Goal: Task Accomplishment & Management: Use online tool/utility

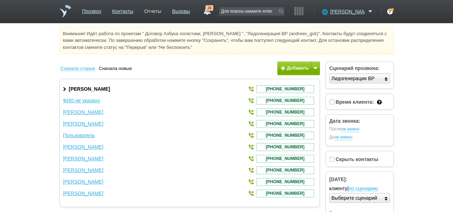
click at [161, 14] on link "Отчеты" at bounding box center [152, 10] width 17 height 10
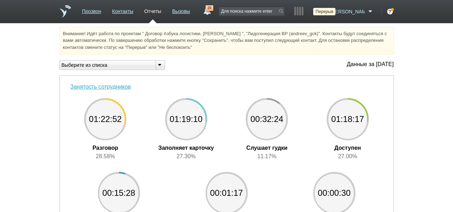
click at [329, 11] on icon at bounding box center [324, 11] width 10 height 7
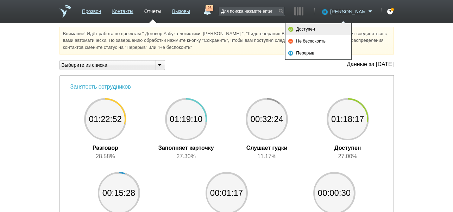
click at [334, 27] on link "Доступен" at bounding box center [318, 29] width 65 height 12
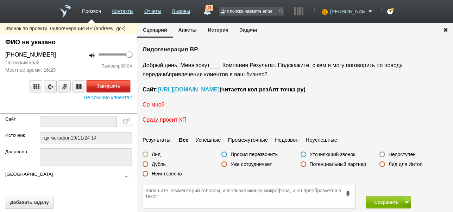
click at [127, 87] on button "Завершить" at bounding box center [109, 86] width 44 height 12
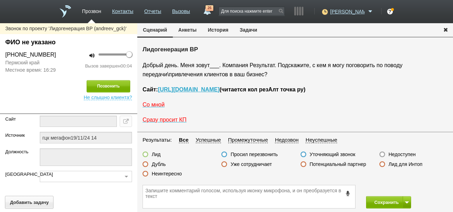
drag, startPoint x: 401, startPoint y: 152, endPoint x: 401, endPoint y: 171, distance: 18.7
click at [401, 153] on label "Недоступен" at bounding box center [402, 154] width 27 height 6
click at [0, 0] on input "Недоступен" at bounding box center [0, 0] width 0 height 0
click at [404, 199] on button at bounding box center [407, 202] width 8 height 12
click at [391, 187] on button "Сохранить и остаться" at bounding box center [383, 189] width 55 height 12
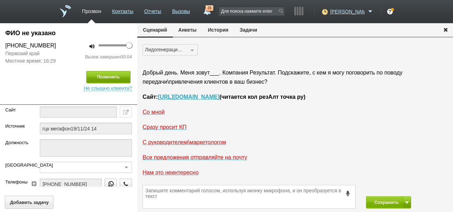
click at [114, 76] on button "Позвонить" at bounding box center [109, 77] width 44 height 12
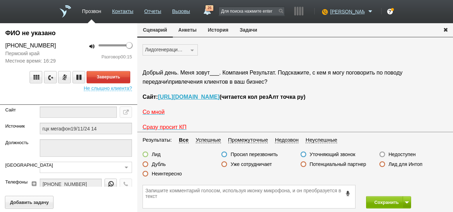
click at [174, 173] on label "Неинтересно" at bounding box center [167, 174] width 30 height 6
click at [0, 0] on input "Неинтересно" at bounding box center [0, 0] width 0 height 0
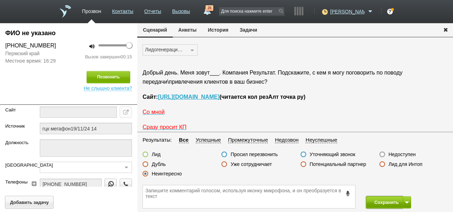
click at [391, 203] on button "Сохранить" at bounding box center [384, 202] width 37 height 12
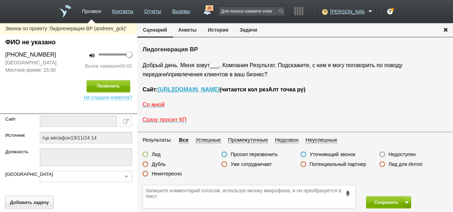
click at [407, 156] on label "Недоступен" at bounding box center [402, 154] width 27 height 6
click at [0, 0] on input "Недоступен" at bounding box center [0, 0] width 0 height 0
click at [407, 202] on span at bounding box center [407, 203] width 4 height 2
click at [404, 188] on button "Сохранить и остаться" at bounding box center [383, 189] width 55 height 12
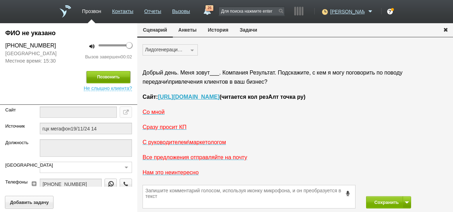
click at [113, 75] on button "Позвонить" at bounding box center [109, 77] width 44 height 12
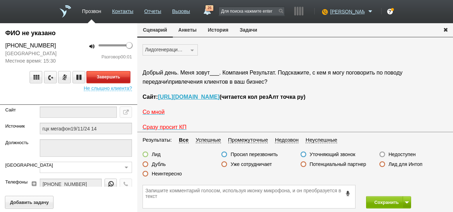
click at [124, 77] on button "Завершить" at bounding box center [109, 77] width 44 height 12
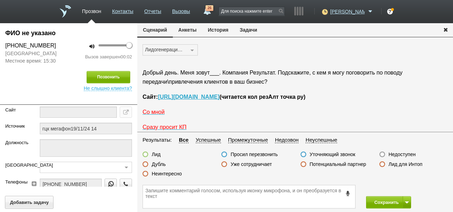
click at [403, 153] on label "Недоступен" at bounding box center [402, 154] width 27 height 6
click at [0, 0] on input "Недоступен" at bounding box center [0, 0] width 0 height 0
click at [390, 202] on button "Сохранить" at bounding box center [384, 202] width 37 height 12
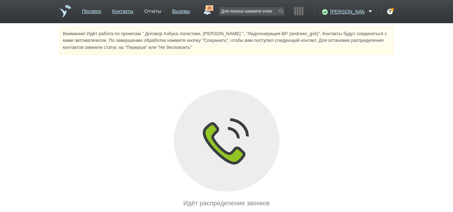
click at [161, 12] on link "Отчеты" at bounding box center [152, 10] width 17 height 10
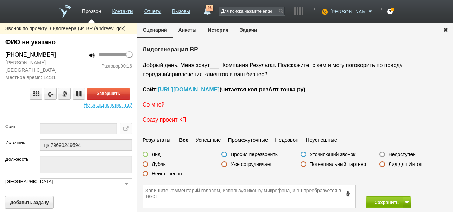
scroll to position [12, 0]
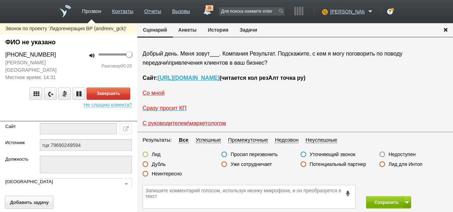
click at [175, 174] on label "Неинтересно" at bounding box center [167, 174] width 30 height 6
click at [0, 0] on input "Неинтересно" at bounding box center [0, 0] width 0 height 0
click at [127, 88] on button "Завершить" at bounding box center [109, 94] width 44 height 12
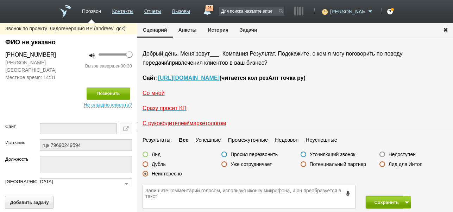
click at [384, 202] on button "Сохранить" at bounding box center [384, 202] width 37 height 12
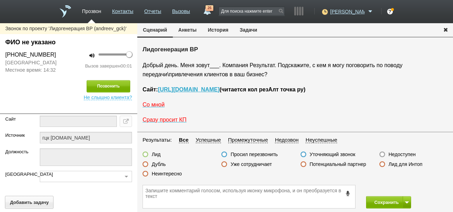
click at [406, 153] on label "Недоступен" at bounding box center [402, 154] width 27 height 6
click at [0, 0] on input "Недоступен" at bounding box center [0, 0] width 0 height 0
click at [408, 201] on button at bounding box center [407, 202] width 8 height 12
click at [405, 188] on button "Сохранить и остаться" at bounding box center [383, 189] width 55 height 12
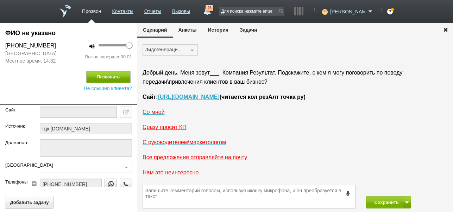
click at [121, 77] on button "Позвонить" at bounding box center [109, 77] width 44 height 12
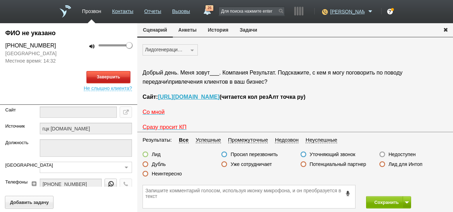
click at [127, 74] on button "Завершить" at bounding box center [109, 77] width 44 height 12
click at [413, 154] on label "Недоступен" at bounding box center [402, 154] width 27 height 6
click at [0, 0] on input "Недоступен" at bounding box center [0, 0] width 0 height 0
click at [393, 199] on button "Сохранить" at bounding box center [384, 202] width 37 height 12
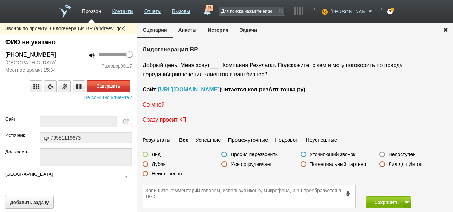
click at [161, 104] on span "Со мной" at bounding box center [154, 105] width 22 height 6
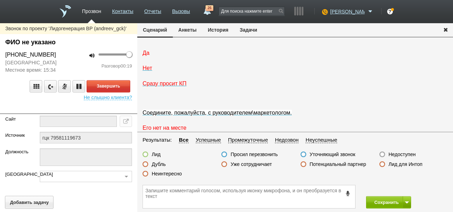
click at [148, 56] on span "Да" at bounding box center [146, 53] width 7 height 6
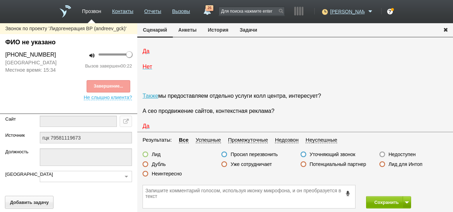
click at [171, 172] on label "Неинтересно" at bounding box center [167, 174] width 30 height 6
click at [0, 0] on input "Неинтересно" at bounding box center [0, 0] width 0 height 0
click at [390, 205] on button "Сохранить" at bounding box center [384, 202] width 37 height 12
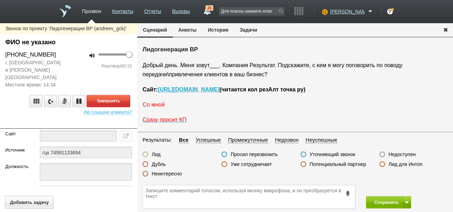
click at [158, 105] on span "Со мной" at bounding box center [154, 105] width 22 height 6
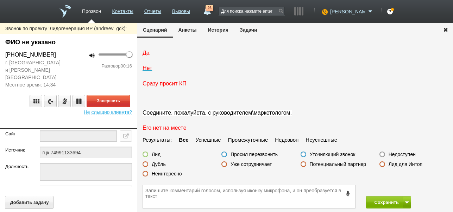
click at [146, 56] on span "Да" at bounding box center [146, 53] width 7 height 6
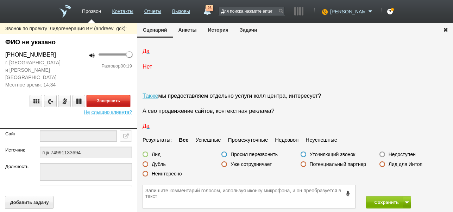
click at [130, 95] on button "Завершить" at bounding box center [109, 101] width 44 height 12
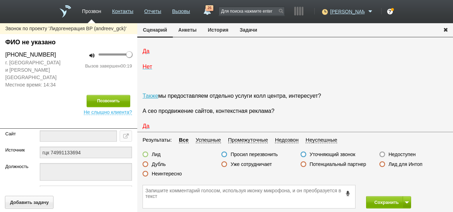
click at [177, 173] on label "Неинтересно" at bounding box center [167, 174] width 30 height 6
click at [0, 0] on input "Неинтересно" at bounding box center [0, 0] width 0 height 0
click at [367, 200] on button "Сохранить" at bounding box center [384, 202] width 37 height 12
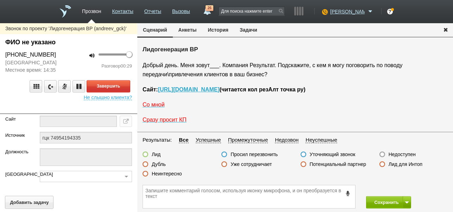
click at [176, 173] on label "Неинтересно" at bounding box center [167, 174] width 30 height 6
click at [0, 0] on input "Неинтересно" at bounding box center [0, 0] width 0 height 0
click at [128, 89] on button "Завершить" at bounding box center [109, 86] width 44 height 12
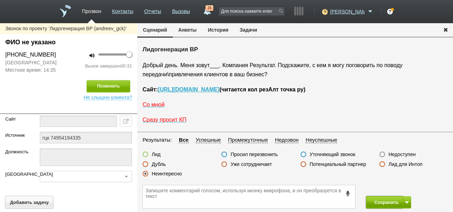
click at [375, 200] on button "Сохранить" at bounding box center [384, 202] width 37 height 12
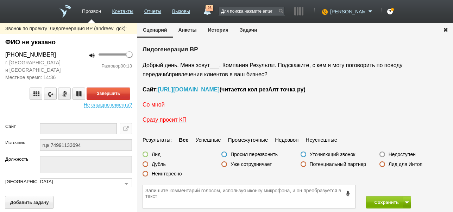
drag, startPoint x: 174, startPoint y: 173, endPoint x: 179, endPoint y: 163, distance: 10.4
click at [175, 173] on label "Неинтересно" at bounding box center [167, 174] width 30 height 6
click at [0, 0] on input "Неинтересно" at bounding box center [0, 0] width 0 height 0
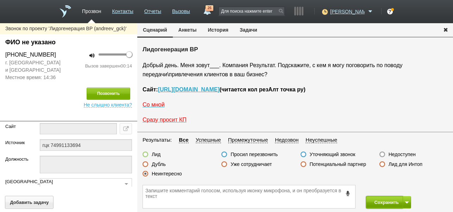
click at [380, 203] on button "Сохранить" at bounding box center [384, 202] width 37 height 12
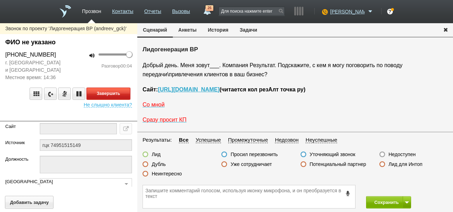
click at [126, 93] on button "Завершить" at bounding box center [109, 94] width 44 height 12
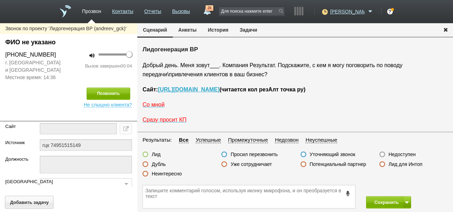
click at [409, 153] on label "Недоступен" at bounding box center [402, 154] width 27 height 6
click at [0, 0] on input "Недоступен" at bounding box center [0, 0] width 0 height 0
drag, startPoint x: 407, startPoint y: 201, endPoint x: 405, endPoint y: 196, distance: 5.2
click at [407, 201] on button at bounding box center [407, 202] width 8 height 12
click at [401, 188] on button "Сохранить и остаться" at bounding box center [383, 189] width 55 height 12
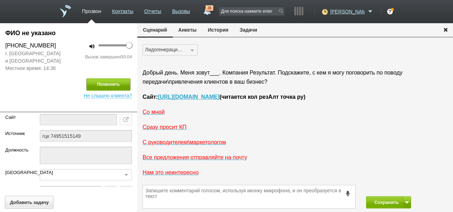
click at [122, 82] on button "Позвонить" at bounding box center [109, 85] width 44 height 12
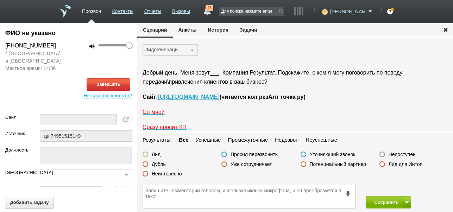
click at [223, 28] on button "История" at bounding box center [218, 29] width 32 height 13
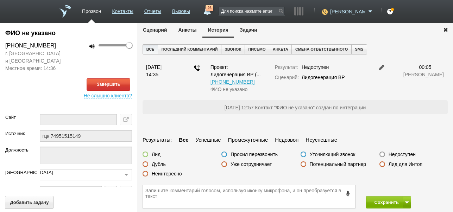
click at [152, 29] on button "Сценарий" at bounding box center [155, 29] width 36 height 13
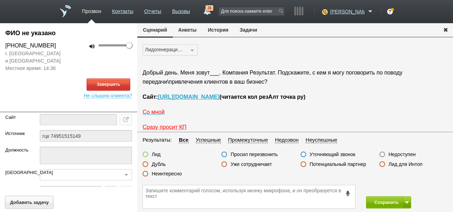
click at [213, 13] on link "26" at bounding box center [207, 9] width 13 height 8
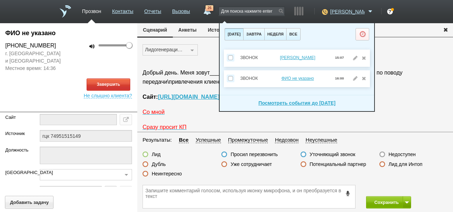
click at [213, 13] on link "26" at bounding box center [207, 9] width 13 height 8
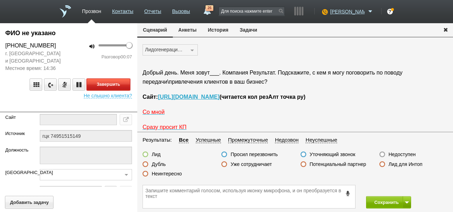
click at [124, 84] on button "Завершить" at bounding box center [109, 85] width 44 height 12
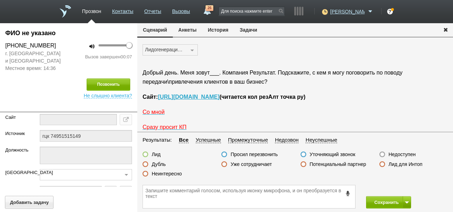
click at [406, 152] on label "Недоступен" at bounding box center [402, 154] width 27 height 6
click at [0, 0] on input "Недоступен" at bounding box center [0, 0] width 0 height 0
drag, startPoint x: 386, startPoint y: 200, endPoint x: 385, endPoint y: 185, distance: 14.8
click at [386, 198] on button "Сохранить" at bounding box center [384, 202] width 37 height 12
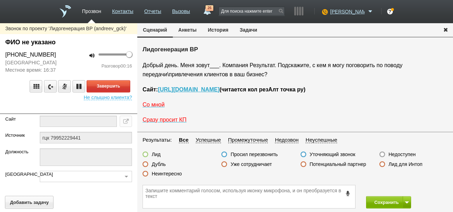
click at [171, 173] on label "Неинтересно" at bounding box center [167, 174] width 30 height 6
click at [0, 0] on input "Неинтересно" at bounding box center [0, 0] width 0 height 0
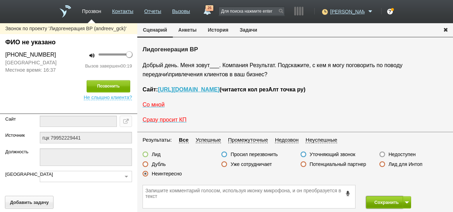
click at [388, 200] on button "Сохранить" at bounding box center [384, 202] width 37 height 12
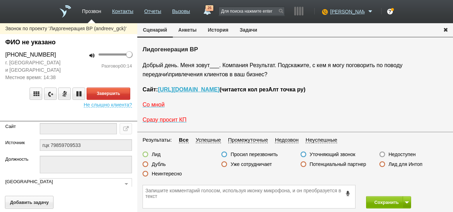
click at [176, 174] on label "Неинтересно" at bounding box center [167, 174] width 30 height 6
click at [0, 0] on input "Неинтересно" at bounding box center [0, 0] width 0 height 0
click at [161, 107] on span "Со мной" at bounding box center [154, 105] width 22 height 6
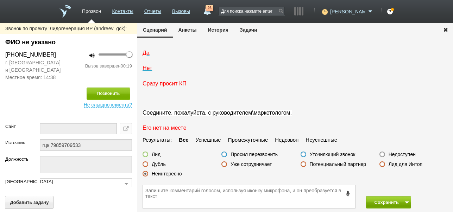
drag, startPoint x: 379, startPoint y: 195, endPoint x: 374, endPoint y: 199, distance: 6.0
click at [378, 195] on div "Сохранить" at bounding box center [295, 197] width 316 height 31
click at [376, 200] on button "Сохранить" at bounding box center [384, 202] width 37 height 12
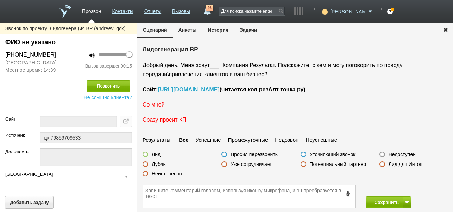
click at [176, 175] on label "Неинтересно" at bounding box center [167, 174] width 30 height 6
click at [0, 0] on input "Неинтересно" at bounding box center [0, 0] width 0 height 0
click at [383, 201] on button "Сохранить" at bounding box center [384, 202] width 37 height 12
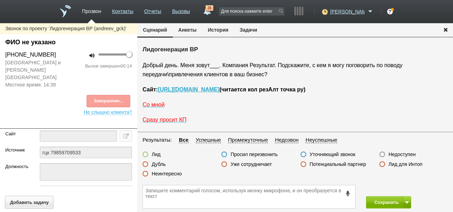
click at [175, 173] on label "Неинтересно" at bounding box center [167, 174] width 30 height 6
click at [0, 0] on input "Неинтересно" at bounding box center [0, 0] width 0 height 0
click at [371, 203] on button "Сохранить" at bounding box center [384, 202] width 37 height 12
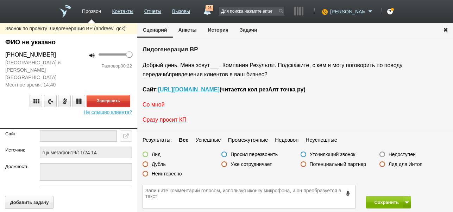
click at [171, 174] on label "Неинтересно" at bounding box center [167, 174] width 30 height 6
click at [0, 0] on input "Неинтересно" at bounding box center [0, 0] width 0 height 0
click at [127, 95] on div "Завершить" at bounding box center [68, 101] width 127 height 12
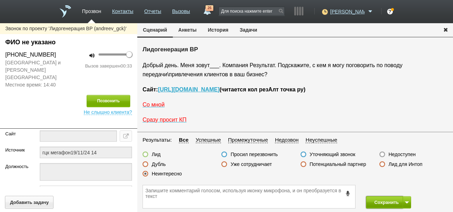
click at [378, 199] on button "Сохранить" at bounding box center [384, 202] width 37 height 12
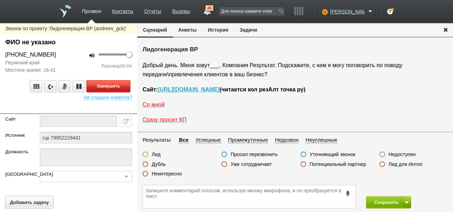
click at [127, 86] on button "Завершить" at bounding box center [109, 86] width 44 height 12
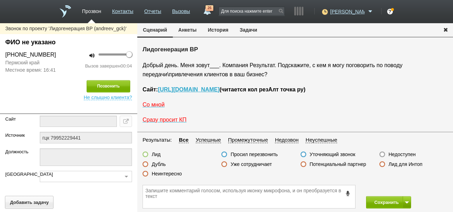
click at [408, 154] on label "Недоступен" at bounding box center [402, 154] width 27 height 6
click at [0, 0] on input "Недоступен" at bounding box center [0, 0] width 0 height 0
click at [409, 199] on button at bounding box center [407, 202] width 8 height 12
click at [408, 187] on button "Сохранить и остаться" at bounding box center [383, 189] width 55 height 12
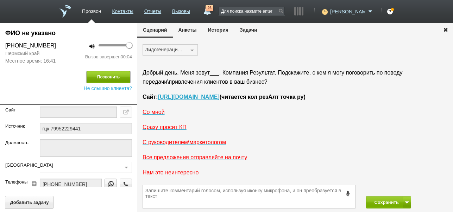
click at [124, 76] on button "Позвонить" at bounding box center [109, 77] width 44 height 12
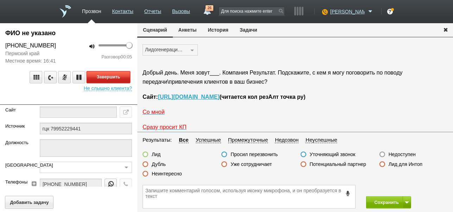
click at [124, 78] on button "Завершить" at bounding box center [109, 77] width 44 height 12
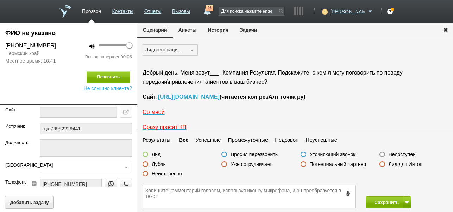
click at [410, 155] on label "Недоступен" at bounding box center [402, 154] width 27 height 6
click at [0, 0] on input "Недоступен" at bounding box center [0, 0] width 0 height 0
click at [385, 201] on button "Сохранить" at bounding box center [384, 202] width 37 height 12
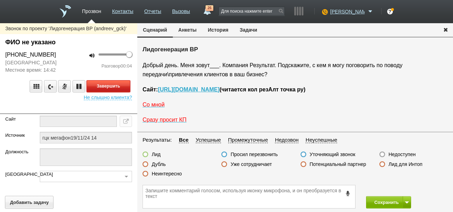
click at [117, 83] on button "Завершить" at bounding box center [109, 86] width 44 height 12
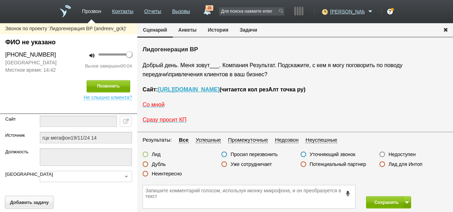
click at [410, 153] on label "Недоступен" at bounding box center [402, 154] width 27 height 6
click at [0, 0] on input "Недоступен" at bounding box center [0, 0] width 0 height 0
click at [407, 199] on button at bounding box center [407, 202] width 8 height 12
click at [403, 187] on button "Сохранить и остаться" at bounding box center [383, 189] width 55 height 12
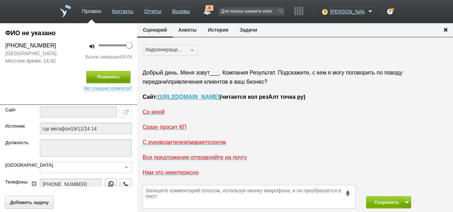
click at [120, 78] on button "Позвонить" at bounding box center [109, 77] width 44 height 12
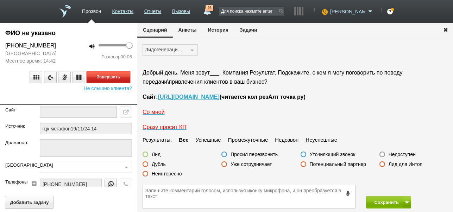
click at [120, 77] on button "Завершить" at bounding box center [109, 77] width 44 height 12
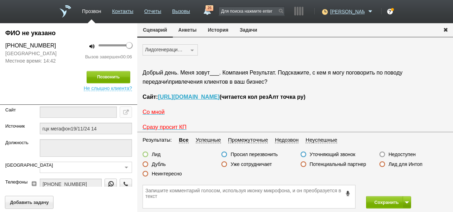
click at [401, 154] on label "Недоступен" at bounding box center [402, 154] width 27 height 6
click at [0, 0] on input "Недоступен" at bounding box center [0, 0] width 0 height 0
click at [389, 199] on button "Сохранить" at bounding box center [384, 202] width 37 height 12
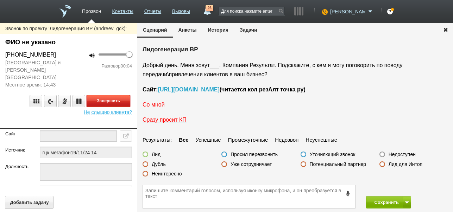
click at [125, 95] on button "Завершить" at bounding box center [109, 101] width 44 height 12
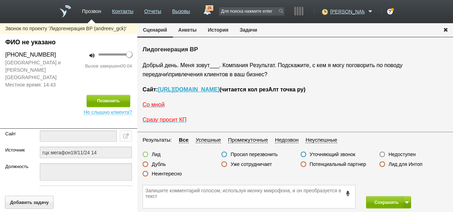
click at [393, 152] on label "Недоступен" at bounding box center [402, 154] width 27 height 6
click at [0, 0] on input "Недоступен" at bounding box center [0, 0] width 0 height 0
drag, startPoint x: 408, startPoint y: 202, endPoint x: 405, endPoint y: 199, distance: 4.0
click at [408, 202] on span at bounding box center [407, 203] width 4 height 2
click at [404, 188] on button "Сохранить и остаться" at bounding box center [383, 189] width 55 height 12
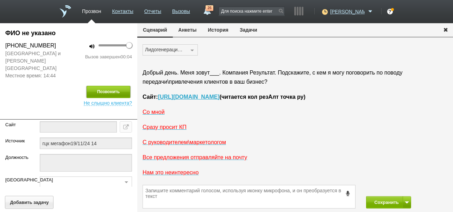
click at [117, 86] on button "Позвонить" at bounding box center [109, 92] width 44 height 12
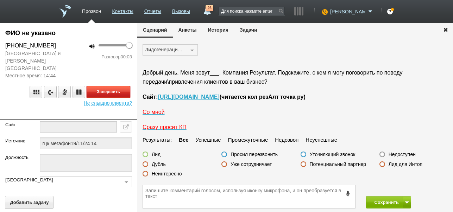
click at [122, 86] on button "Завершить" at bounding box center [109, 92] width 44 height 12
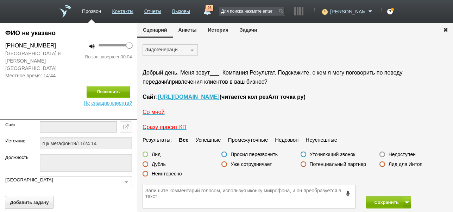
click at [409, 154] on label "Недоступен" at bounding box center [402, 154] width 27 height 6
click at [0, 0] on input "Недоступен" at bounding box center [0, 0] width 0 height 0
click at [384, 200] on button "Сохранить" at bounding box center [384, 202] width 37 height 12
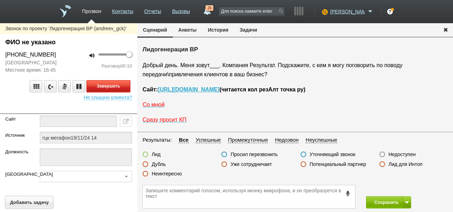
click at [126, 87] on button "Завершить" at bounding box center [109, 86] width 44 height 12
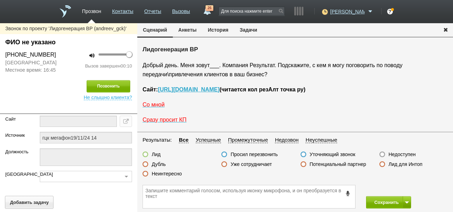
click at [395, 154] on label "Недоступен" at bounding box center [402, 154] width 27 height 6
click at [0, 0] on input "Недоступен" at bounding box center [0, 0] width 0 height 0
click at [405, 200] on button at bounding box center [407, 202] width 8 height 12
click at [401, 187] on button "Сохранить и остаться" at bounding box center [383, 189] width 55 height 12
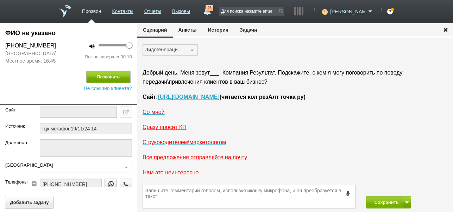
click at [118, 76] on button "Позвонить" at bounding box center [109, 77] width 44 height 12
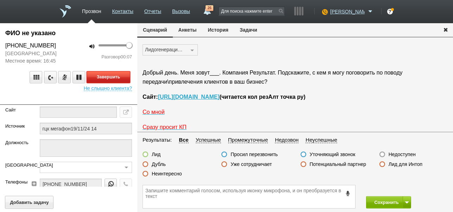
click at [124, 78] on button "Завершить" at bounding box center [109, 77] width 44 height 12
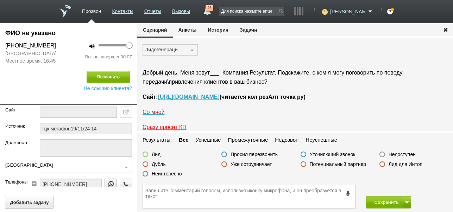
click at [402, 155] on label "Недоступен" at bounding box center [402, 154] width 27 height 6
click at [0, 0] on input "Недоступен" at bounding box center [0, 0] width 0 height 0
click at [385, 202] on button "Сохранить" at bounding box center [384, 202] width 37 height 12
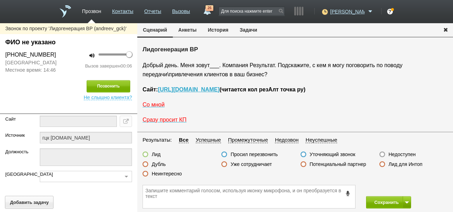
click at [401, 155] on label "Недоступен" at bounding box center [402, 154] width 27 height 6
click at [0, 0] on input "Недоступен" at bounding box center [0, 0] width 0 height 0
click at [407, 206] on button at bounding box center [407, 202] width 8 height 12
click at [401, 187] on button "Сохранить и остаться" at bounding box center [383, 189] width 55 height 12
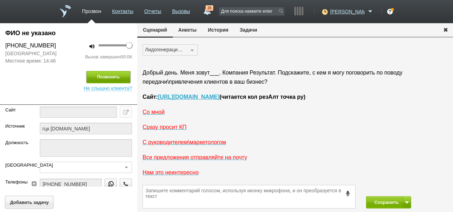
click at [121, 74] on button "Позвонить" at bounding box center [109, 77] width 44 height 12
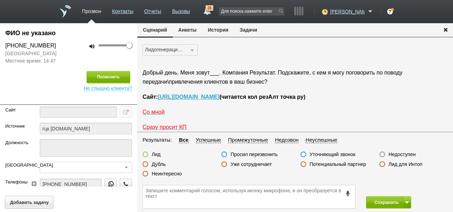
click at [397, 156] on label "Недоступен" at bounding box center [402, 154] width 27 height 6
click at [0, 0] on input "Недоступен" at bounding box center [0, 0] width 0 height 0
click at [407, 202] on span at bounding box center [407, 203] width 4 height 2
click at [404, 188] on button "Сохранить и остаться" at bounding box center [383, 189] width 55 height 12
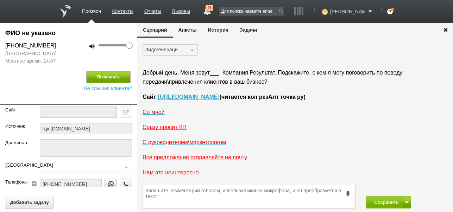
click at [124, 74] on button "Позвонить" at bounding box center [109, 77] width 44 height 12
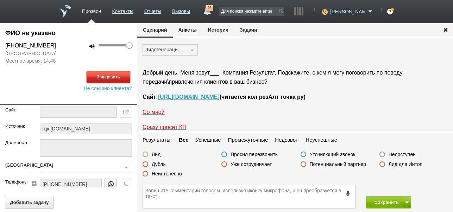
click at [125, 80] on button "Завершить" at bounding box center [109, 77] width 44 height 12
click at [406, 152] on label "Недоступен" at bounding box center [402, 154] width 27 height 6
click at [0, 0] on input "Недоступен" at bounding box center [0, 0] width 0 height 0
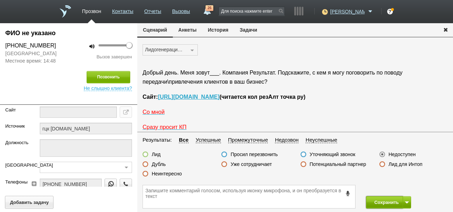
click at [383, 201] on button "Сохранить" at bounding box center [384, 202] width 37 height 12
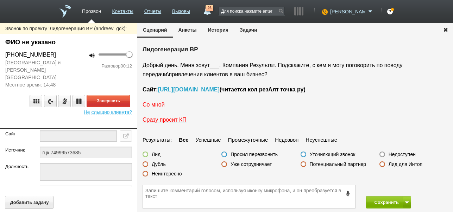
click at [159, 102] on span "Со мной" at bounding box center [154, 105] width 22 height 6
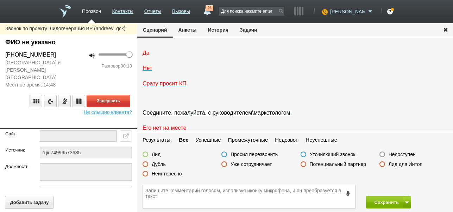
click at [146, 56] on span "Да" at bounding box center [146, 53] width 7 height 6
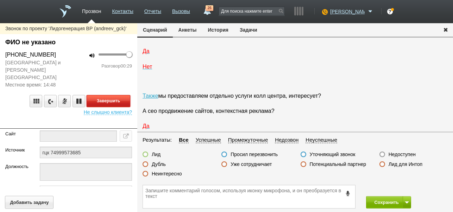
click at [128, 96] on button "Завершить" at bounding box center [109, 101] width 44 height 12
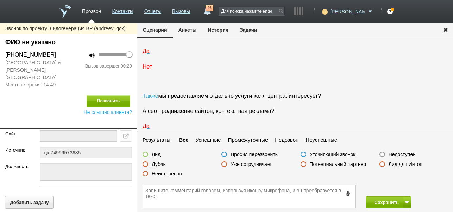
click at [350, 193] on icon at bounding box center [348, 193] width 8 height 5
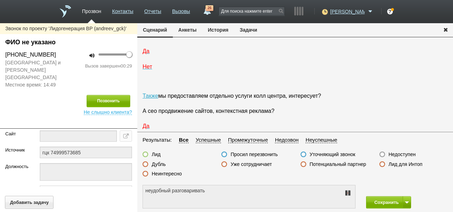
type textarea "не удобно разговаривать"
click at [349, 192] on icon at bounding box center [348, 193] width 8 height 6
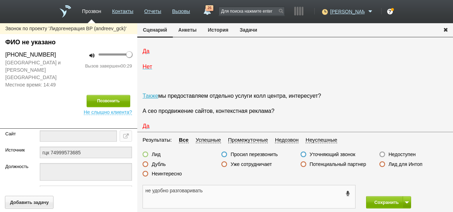
drag, startPoint x: 145, startPoint y: 192, endPoint x: 208, endPoint y: 193, distance: 63.7
click at [215, 196] on textarea "не удобно разговаривать" at bounding box center [249, 197] width 212 height 23
click at [244, 30] on button "Задачи" at bounding box center [248, 29] width 29 height 13
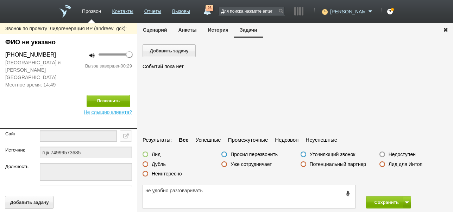
scroll to position [0, 0]
click at [175, 52] on button "Добавить задачу" at bounding box center [169, 50] width 53 height 13
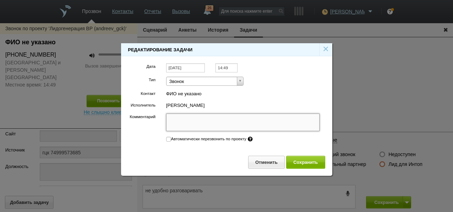
click at [199, 121] on textarea "Комментарий" at bounding box center [243, 123] width 154 height 18
paste textarea "не удобно разговаривать"
type textarea "не удобно разговаривать"
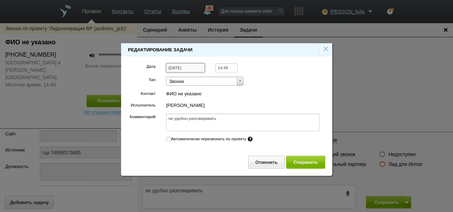
type textarea "не удобно разговаривать"
click at [195, 68] on input "[DATE]" at bounding box center [185, 68] width 39 height 10
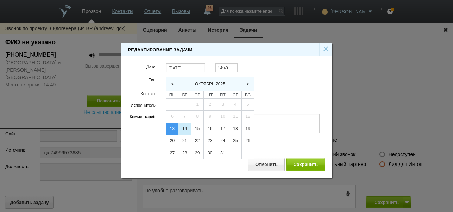
click at [188, 126] on div "14" at bounding box center [184, 129] width 12 height 12
type input "[DATE]"
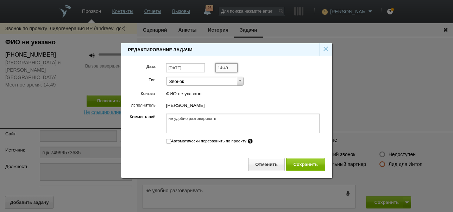
click at [232, 68] on input "14:49" at bounding box center [226, 68] width 22 height 10
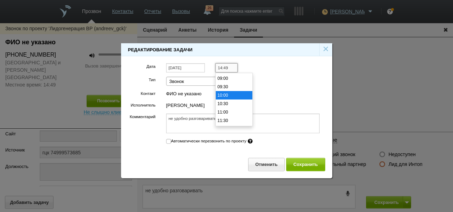
scroll to position [139, 0]
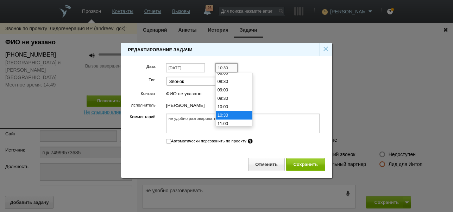
click at [230, 115] on li "10:30" at bounding box center [234, 115] width 37 height 8
type input "10:30"
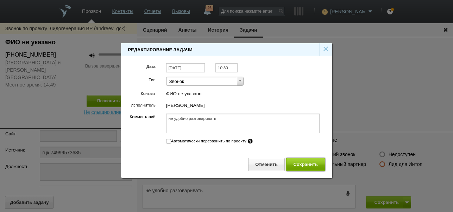
click at [307, 164] on button "Сохранить" at bounding box center [305, 164] width 39 height 13
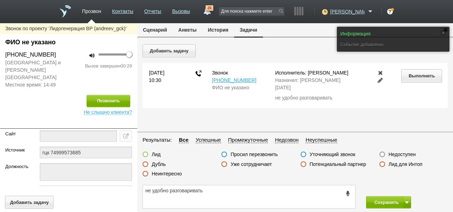
click at [163, 30] on button "Сценарий" at bounding box center [155, 29] width 36 height 13
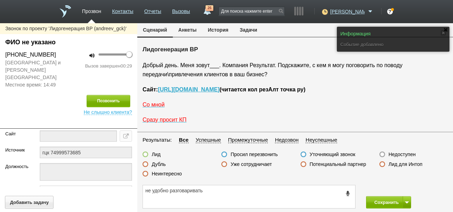
scroll to position [1192, 0]
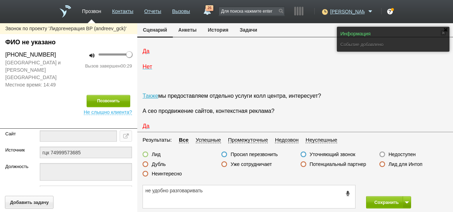
drag, startPoint x: 271, startPoint y: 154, endPoint x: 311, endPoint y: 173, distance: 44.6
click at [271, 154] on label "Просил перезвонить" at bounding box center [254, 154] width 47 height 6
click at [0, 0] on input "Просил перезвонить" at bounding box center [0, 0] width 0 height 0
click at [391, 201] on button "Сохранить" at bounding box center [384, 202] width 37 height 12
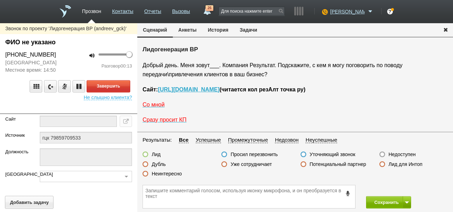
click at [157, 107] on span "Со мной" at bounding box center [154, 105] width 22 height 6
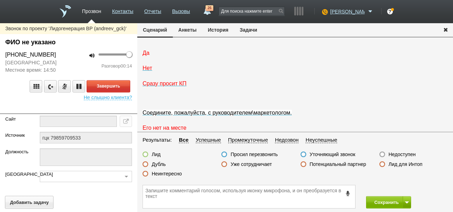
click at [146, 56] on span "Да" at bounding box center [146, 53] width 7 height 6
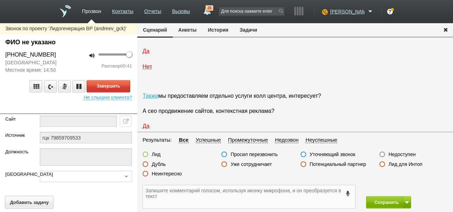
click at [230, 195] on textarea at bounding box center [249, 197] width 212 height 23
drag, startPoint x: 126, startPoint y: 87, endPoint x: 165, endPoint y: 187, distance: 107.8
click at [127, 87] on button "Завершить" at bounding box center [109, 86] width 44 height 12
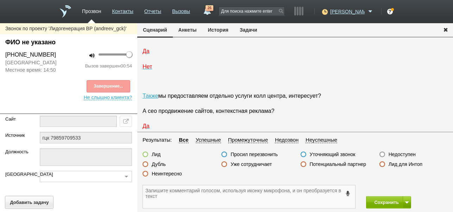
click at [178, 199] on textarea at bounding box center [249, 197] width 212 height 23
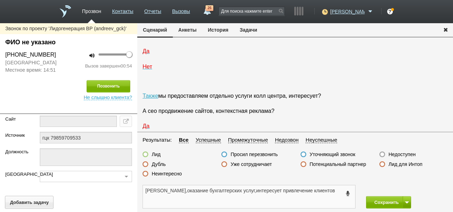
type textarea "[PERSON_NAME],оказание бухгалтерских услуг,интересует привлечение клиентов"
click at [144, 152] on label at bounding box center [146, 155] width 6 height 6
click at [0, 0] on input "Лид" at bounding box center [0, 0] width 0 height 0
click at [377, 202] on button "Сохранить" at bounding box center [384, 202] width 37 height 12
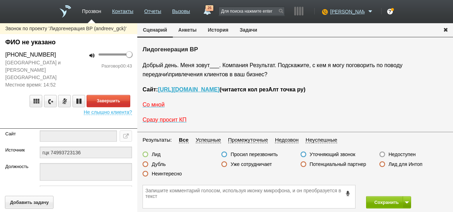
click at [173, 174] on label "Неинтересно" at bounding box center [167, 174] width 30 height 6
click at [0, 0] on input "Неинтересно" at bounding box center [0, 0] width 0 height 0
click at [127, 95] on button "Завершить" at bounding box center [109, 101] width 44 height 12
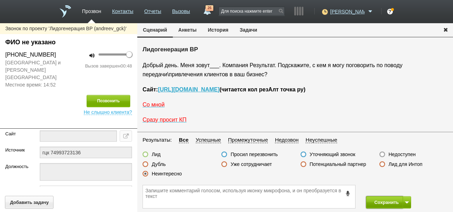
click at [387, 205] on button "Сохранить" at bounding box center [384, 202] width 37 height 12
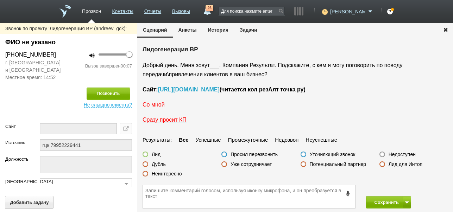
click at [402, 155] on label "Недоступен" at bounding box center [402, 154] width 27 height 6
click at [0, 0] on input "Недоступен" at bounding box center [0, 0] width 0 height 0
click at [406, 201] on button at bounding box center [407, 202] width 8 height 12
click at [402, 188] on button "Сохранить и остаться" at bounding box center [383, 189] width 55 height 12
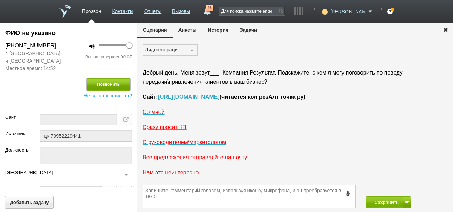
click at [129, 82] on button "Позвонить" at bounding box center [109, 85] width 44 height 12
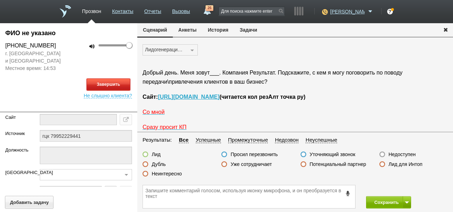
click at [126, 80] on button "Завершить" at bounding box center [109, 85] width 44 height 12
click at [396, 155] on label "Недоступен" at bounding box center [402, 154] width 27 height 6
click at [0, 0] on input "Недоступен" at bounding box center [0, 0] width 0 height 0
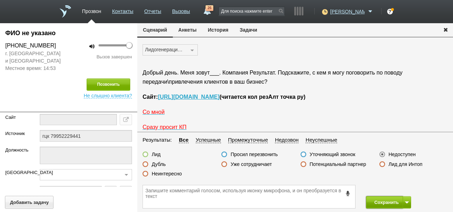
click at [393, 202] on button "Сохранить" at bounding box center [384, 202] width 37 height 12
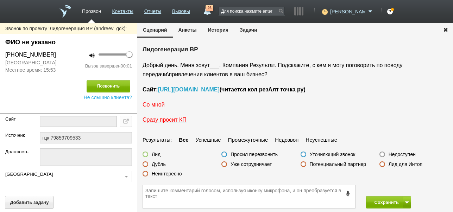
click at [407, 155] on label "Недоступен" at bounding box center [402, 154] width 27 height 6
click at [0, 0] on input "Недоступен" at bounding box center [0, 0] width 0 height 0
click at [407, 200] on button at bounding box center [407, 202] width 8 height 12
click at [401, 184] on button "Сохранить и остаться" at bounding box center [383, 189] width 55 height 12
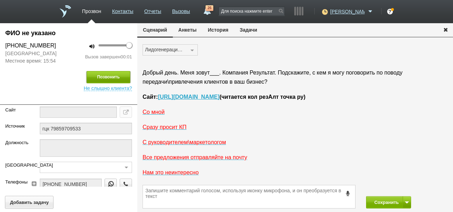
click at [113, 78] on button "Позвонить" at bounding box center [109, 77] width 44 height 12
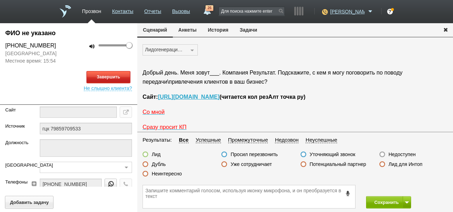
click at [113, 77] on button "Завершить" at bounding box center [109, 77] width 44 height 12
click at [402, 154] on label "Недоступен" at bounding box center [402, 154] width 27 height 6
click at [0, 0] on input "Недоступен" at bounding box center [0, 0] width 0 height 0
drag, startPoint x: 384, startPoint y: 206, endPoint x: 385, endPoint y: 160, distance: 45.8
click at [384, 205] on button "Сохранить" at bounding box center [384, 202] width 37 height 12
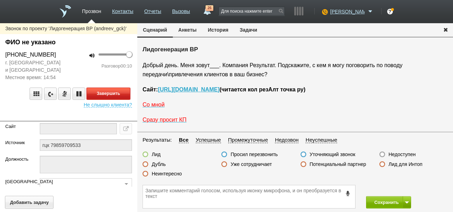
click at [124, 92] on button "Завершить" at bounding box center [109, 94] width 44 height 12
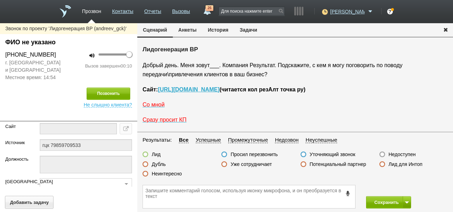
click at [408, 154] on label "Недоступен" at bounding box center [402, 154] width 27 height 6
click at [0, 0] on input "Недоступен" at bounding box center [0, 0] width 0 height 0
click at [405, 202] on span at bounding box center [407, 203] width 4 height 2
click at [399, 187] on button "Сохранить и остаться" at bounding box center [383, 189] width 55 height 12
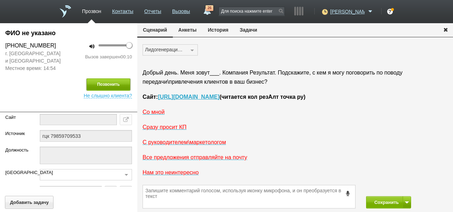
click at [114, 81] on button "Позвонить" at bounding box center [109, 85] width 44 height 12
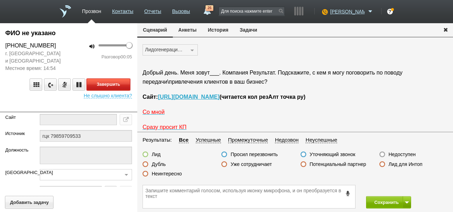
click at [120, 85] on button "Завершить" at bounding box center [109, 85] width 44 height 12
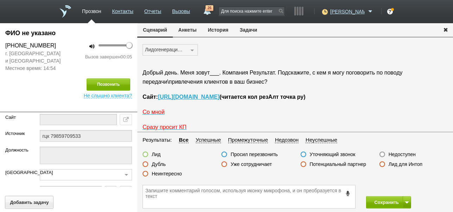
click at [396, 154] on label "Недоступен" at bounding box center [402, 154] width 27 height 6
click at [0, 0] on input "Недоступен" at bounding box center [0, 0] width 0 height 0
click at [386, 202] on button "Сохранить" at bounding box center [384, 202] width 37 height 12
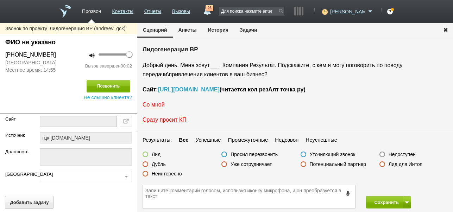
click at [403, 155] on label "Недоступен" at bounding box center [402, 154] width 27 height 6
click at [0, 0] on input "Недоступен" at bounding box center [0, 0] width 0 height 0
click at [408, 199] on button at bounding box center [407, 202] width 8 height 12
click at [406, 188] on button "Сохранить и остаться" at bounding box center [383, 189] width 55 height 12
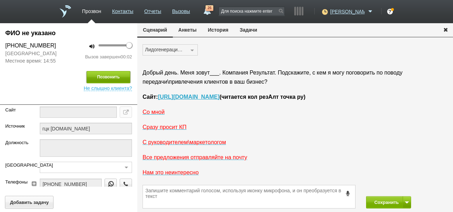
click at [120, 76] on button "Позвонить" at bounding box center [109, 77] width 44 height 12
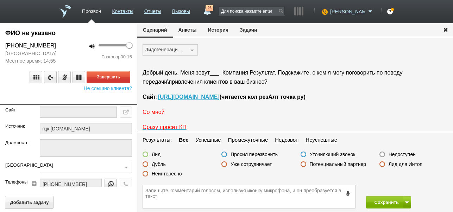
click at [159, 113] on span "Со мной" at bounding box center [154, 112] width 22 height 6
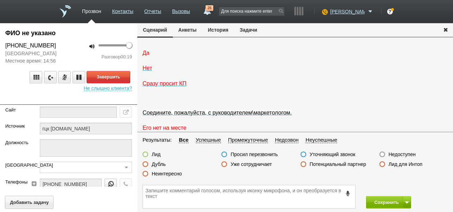
click at [149, 56] on span "Да" at bounding box center [146, 53] width 7 height 6
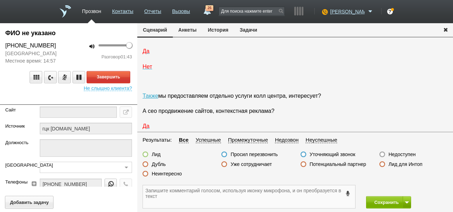
click at [255, 194] on textarea at bounding box center [249, 197] width 212 height 23
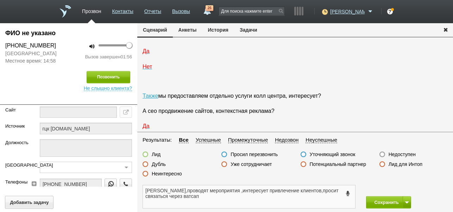
type textarea "[PERSON_NAME],проводят мероприятия ,интересует привлечение клиентов,просит связ…"
click at [144, 153] on label at bounding box center [146, 155] width 6 height 6
click at [0, 0] on input "Лид" at bounding box center [0, 0] width 0 height 0
click at [384, 202] on button "Сохранить" at bounding box center [384, 202] width 37 height 12
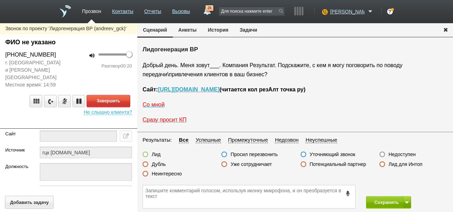
click at [181, 174] on label "Неинтересно" at bounding box center [167, 174] width 30 height 6
click at [0, 0] on input "Неинтересно" at bounding box center [0, 0] width 0 height 0
click at [128, 95] on button "Завершить" at bounding box center [109, 101] width 44 height 12
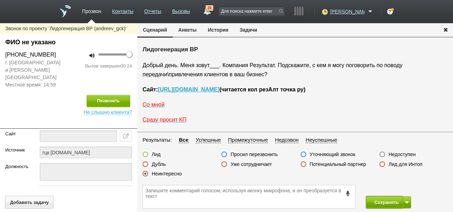
click at [378, 200] on button "Сохранить" at bounding box center [384, 202] width 37 height 12
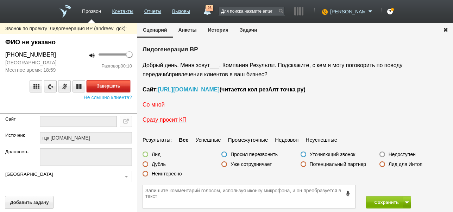
click at [126, 84] on button "Завершить" at bounding box center [109, 86] width 44 height 12
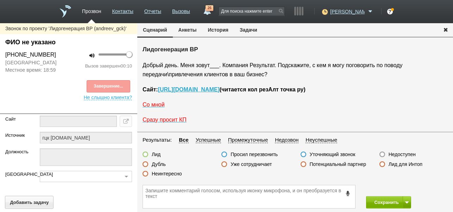
click at [175, 172] on label "Неинтересно" at bounding box center [167, 174] width 30 height 6
click at [0, 0] on input "Неинтересно" at bounding box center [0, 0] width 0 height 0
click at [225, 29] on button "История" at bounding box center [218, 29] width 32 height 13
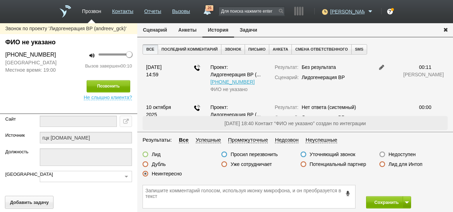
click at [159, 30] on button "Сценарий" at bounding box center [155, 29] width 36 height 13
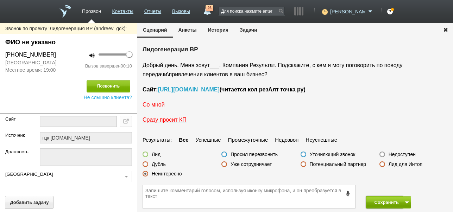
click at [376, 199] on button "Сохранить" at bounding box center [384, 202] width 37 height 12
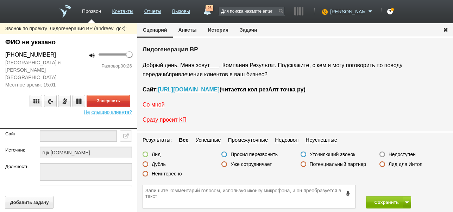
click at [170, 174] on label "Неинтересно" at bounding box center [167, 174] width 30 height 6
click at [0, 0] on input "Неинтересно" at bounding box center [0, 0] width 0 height 0
click at [125, 95] on button "Завершить" at bounding box center [109, 101] width 44 height 12
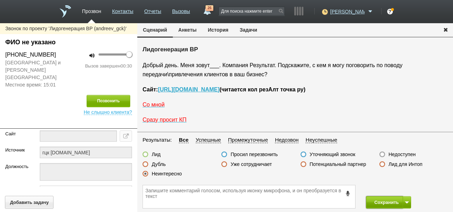
click at [393, 204] on button "Сохранить" at bounding box center [384, 202] width 37 height 12
click at [176, 173] on label "Неинтересно" at bounding box center [167, 174] width 30 height 6
click at [0, 0] on input "Неинтересно" at bounding box center [0, 0] width 0 height 0
click at [222, 31] on button "История" at bounding box center [218, 29] width 32 height 13
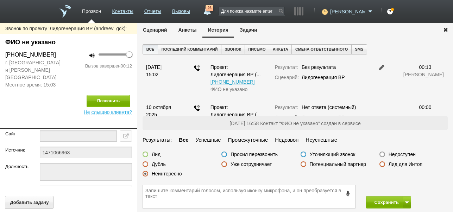
click at [153, 31] on button "Сценарий" at bounding box center [155, 29] width 36 height 13
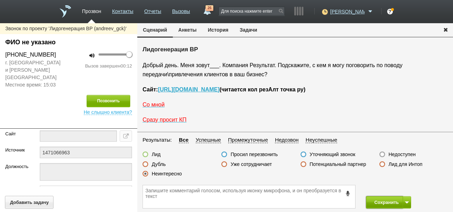
click at [388, 202] on button "Сохранить" at bounding box center [384, 202] width 37 height 12
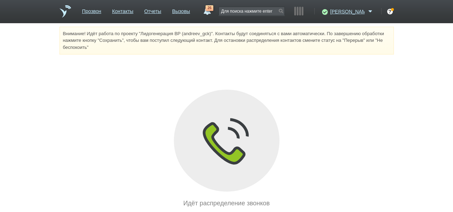
click at [213, 13] on link "26" at bounding box center [207, 9] width 13 height 8
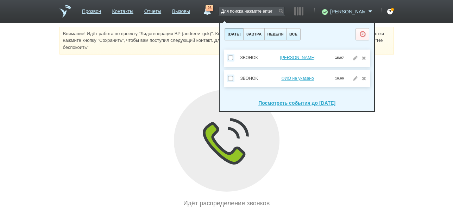
click at [180, 63] on div "Внимание! Идёт работа по проекту "Лидогенерация ВР (andreev_gck)". Контакты буд…" at bounding box center [226, 118] width 453 height 182
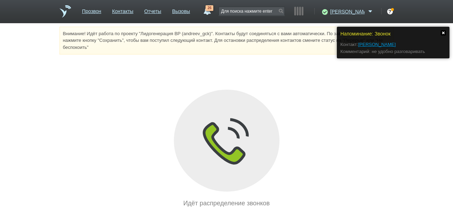
click at [443, 32] on link at bounding box center [443, 32] width 5 height 5
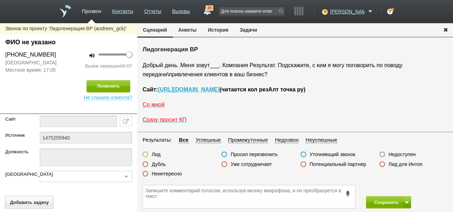
click at [401, 152] on label "Недоступен" at bounding box center [402, 154] width 27 height 6
click at [0, 0] on input "Недоступен" at bounding box center [0, 0] width 0 height 0
drag, startPoint x: 408, startPoint y: 203, endPoint x: 409, endPoint y: 197, distance: 6.1
click at [408, 202] on span at bounding box center [407, 203] width 4 height 2
click at [407, 185] on button "Сохранить и остаться" at bounding box center [383, 189] width 55 height 12
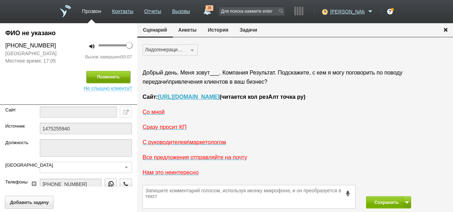
click at [115, 74] on button "Позвонить" at bounding box center [109, 77] width 44 height 12
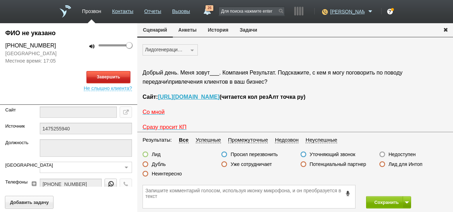
click at [126, 80] on button "Завершить" at bounding box center [109, 77] width 44 height 12
click at [407, 153] on label "Недоступен" at bounding box center [402, 154] width 27 height 6
click at [0, 0] on input "Недоступен" at bounding box center [0, 0] width 0 height 0
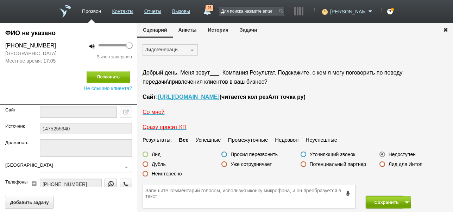
click at [382, 200] on button "Сохранить" at bounding box center [384, 202] width 37 height 12
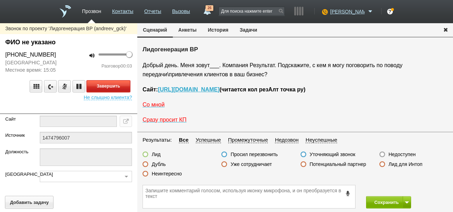
click at [98, 85] on button "Завершить" at bounding box center [109, 86] width 44 height 12
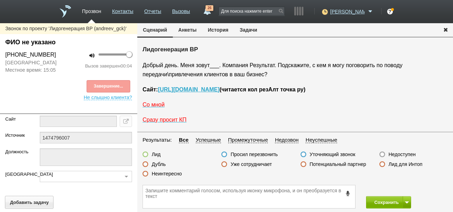
click at [393, 155] on label "Недоступен" at bounding box center [402, 154] width 27 height 6
click at [0, 0] on input "Недоступен" at bounding box center [0, 0] width 0 height 0
drag, startPoint x: 409, startPoint y: 205, endPoint x: 405, endPoint y: 198, distance: 8.6
click at [408, 205] on button at bounding box center [407, 202] width 8 height 12
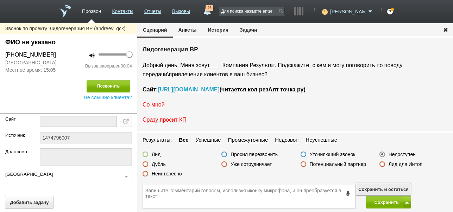
click at [404, 189] on button "Сохранить и остаться" at bounding box center [383, 189] width 55 height 12
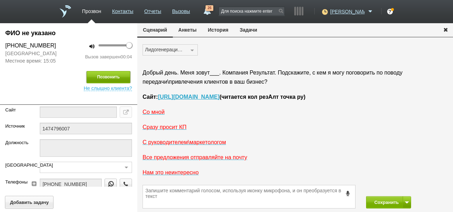
click at [119, 76] on button "Позвонить" at bounding box center [109, 77] width 44 height 12
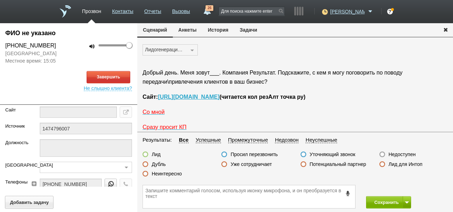
click at [218, 29] on button "История" at bounding box center [218, 29] width 32 height 13
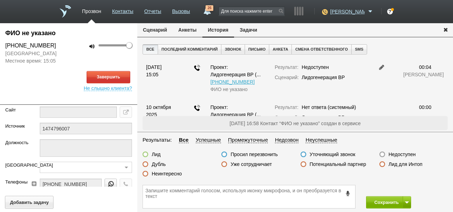
click at [161, 29] on button "Сценарий" at bounding box center [155, 29] width 36 height 13
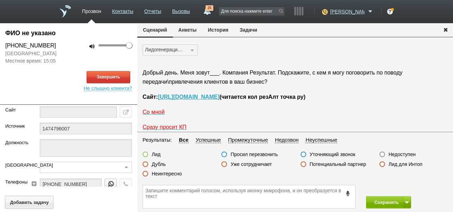
click at [220, 30] on button "История" at bounding box center [218, 29] width 32 height 13
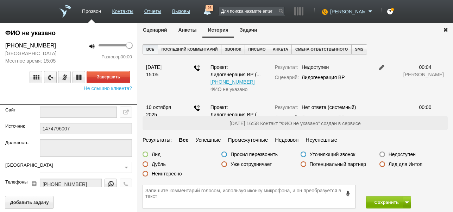
click at [159, 30] on button "Сценарий" at bounding box center [155, 29] width 36 height 13
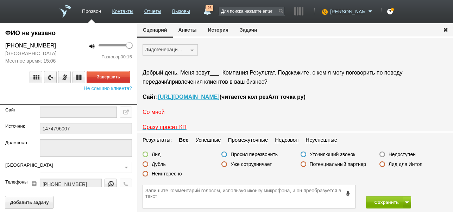
click at [158, 111] on span "Со мной" at bounding box center [154, 112] width 22 height 6
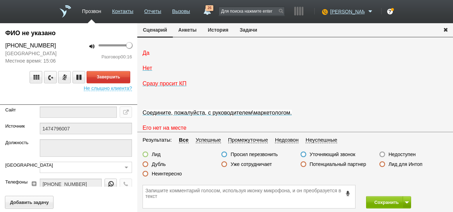
click at [148, 56] on span "Да" at bounding box center [146, 53] width 7 height 6
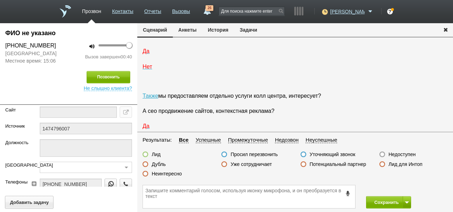
click at [164, 174] on label "Неинтересно" at bounding box center [167, 174] width 30 height 6
click at [0, 0] on input "Неинтересно" at bounding box center [0, 0] width 0 height 0
click at [385, 201] on button "Сохранить" at bounding box center [384, 202] width 37 height 12
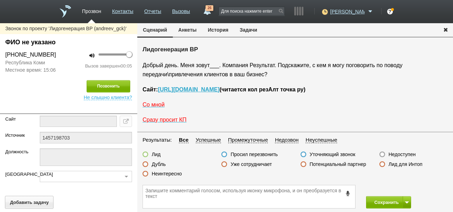
click at [405, 154] on label "Недоступен" at bounding box center [402, 154] width 27 height 6
click at [0, 0] on input "Недоступен" at bounding box center [0, 0] width 0 height 0
click at [405, 199] on button at bounding box center [407, 202] width 8 height 12
click at [402, 187] on button "Сохранить и остаться" at bounding box center [383, 189] width 55 height 12
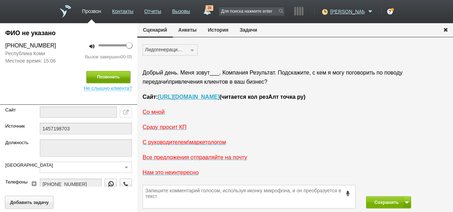
click at [111, 80] on button "Позвонить" at bounding box center [109, 77] width 44 height 12
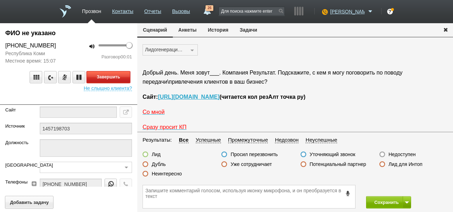
click at [123, 79] on button "Завершить" at bounding box center [109, 77] width 44 height 12
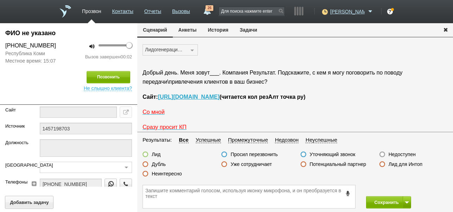
click at [394, 153] on label "Недоступен" at bounding box center [402, 154] width 27 height 6
click at [0, 0] on input "Недоступен" at bounding box center [0, 0] width 0 height 0
click at [383, 201] on button "Сохранить" at bounding box center [384, 202] width 37 height 12
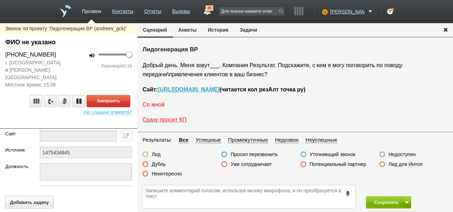
click at [154, 108] on span "Со мной" at bounding box center [154, 105] width 22 height 6
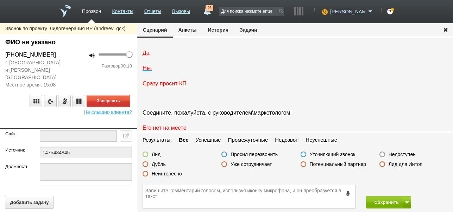
click at [144, 56] on span "Да" at bounding box center [146, 53] width 7 height 6
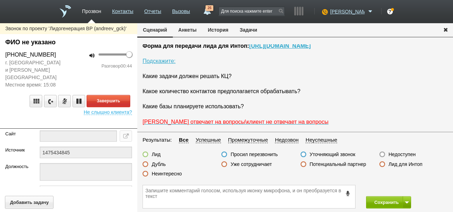
scroll to position [1356, 0]
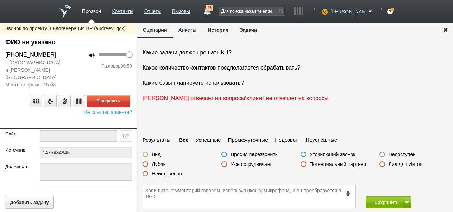
click at [166, 172] on label "Неинтересно" at bounding box center [167, 174] width 30 height 6
click at [0, 0] on input "Неинтересно" at bounding box center [0, 0] width 0 height 0
click at [127, 95] on button "Завершить" at bounding box center [109, 101] width 44 height 12
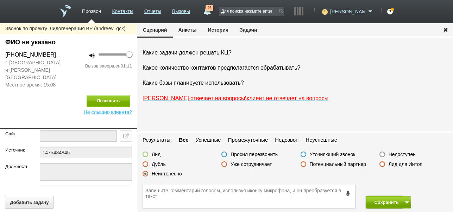
click at [387, 201] on button "Сохранить" at bounding box center [384, 202] width 37 height 12
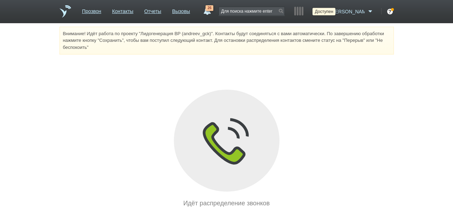
click at [329, 8] on icon at bounding box center [324, 11] width 10 height 7
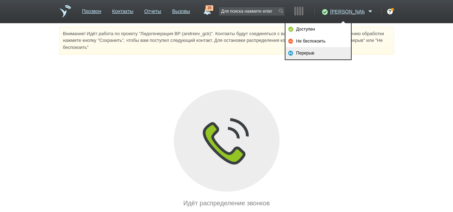
click at [304, 51] on link "Перерыв" at bounding box center [318, 53] width 65 height 12
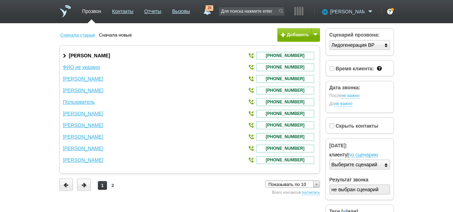
click at [353, 13] on span "[PERSON_NAME]" at bounding box center [347, 11] width 35 height 7
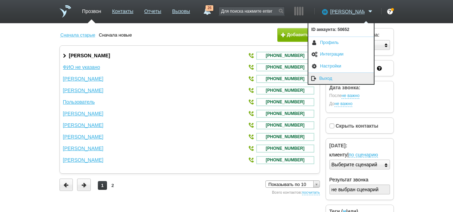
click at [327, 80] on link "Выход" at bounding box center [340, 79] width 65 height 12
